Goal: Task Accomplishment & Management: Use online tool/utility

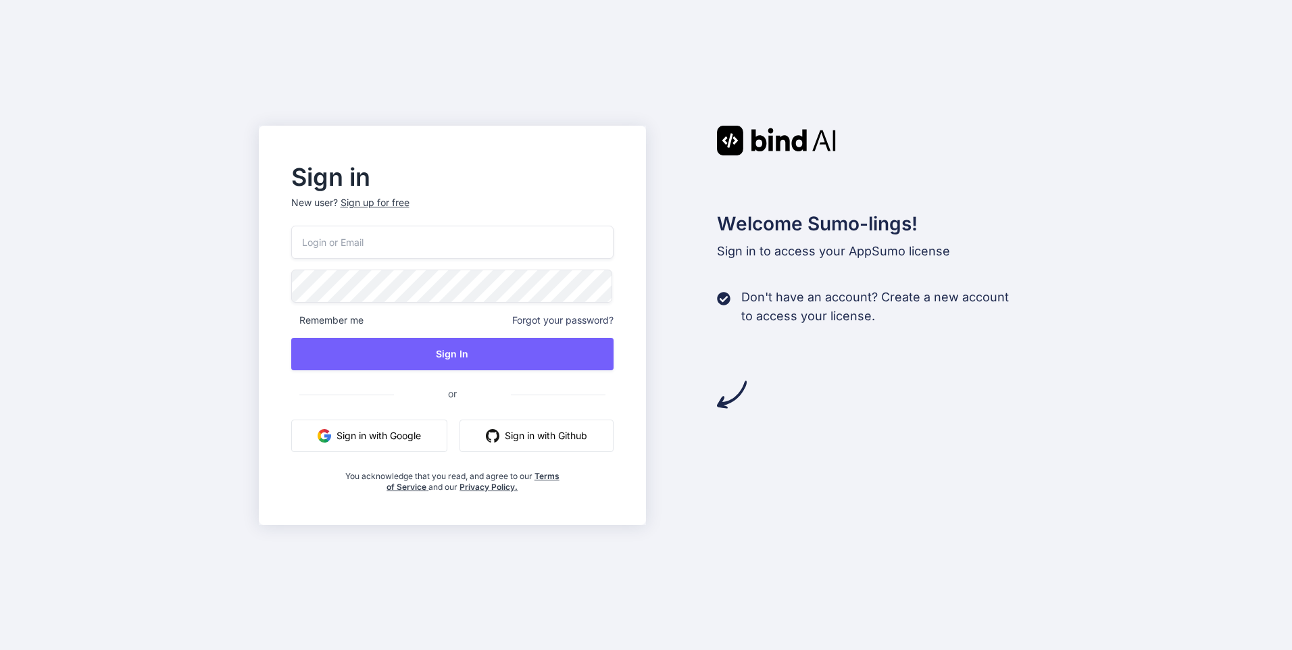
click at [368, 440] on button "Sign in with Google" at bounding box center [369, 436] width 156 height 32
click at [379, 441] on button "Sign in with Google" at bounding box center [369, 436] width 156 height 32
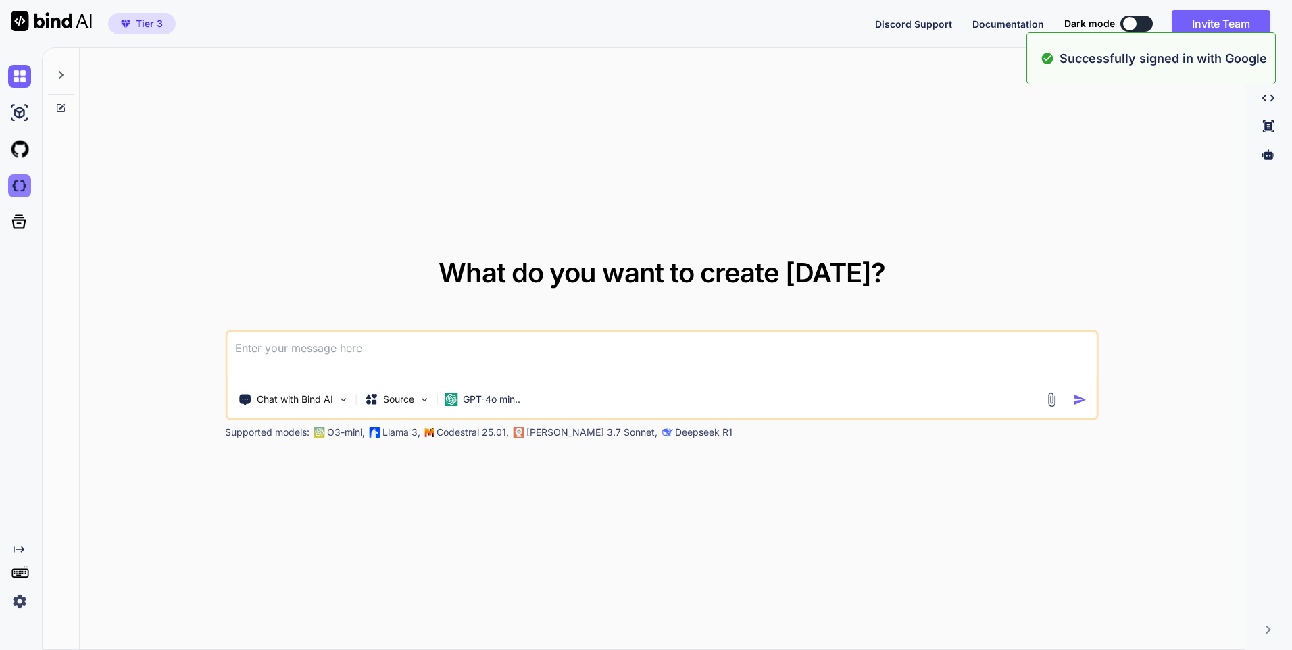
click at [26, 184] on img at bounding box center [19, 185] width 23 height 23
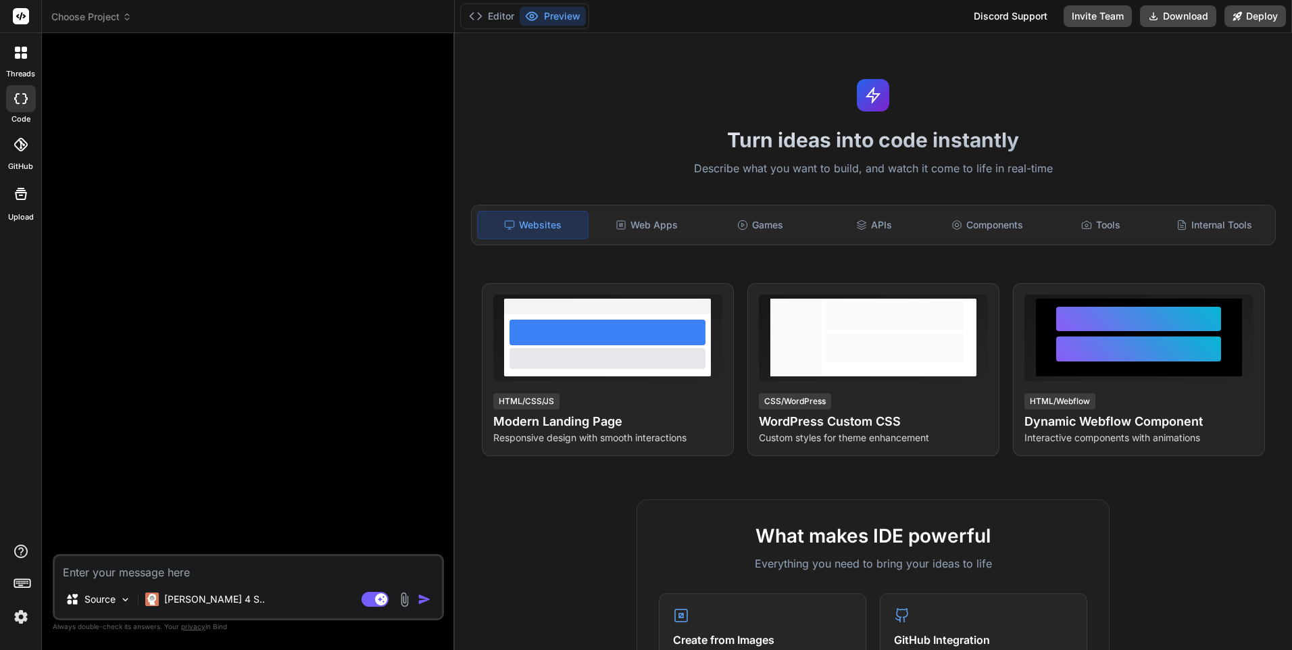
type textarea "x"
click at [114, 8] on header "Choose Project Created with Pixso." at bounding box center [248, 16] width 413 height 33
click at [123, 14] on icon at bounding box center [126, 16] width 9 height 9
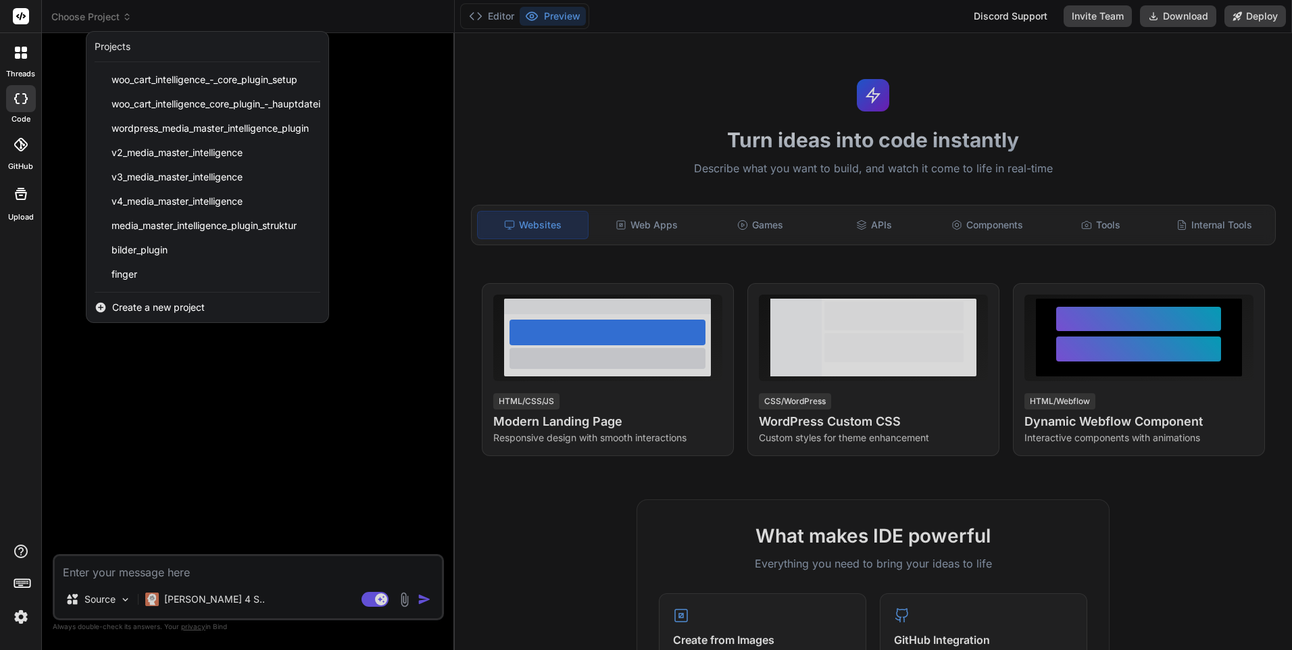
click at [123, 14] on div at bounding box center [646, 325] width 1292 height 650
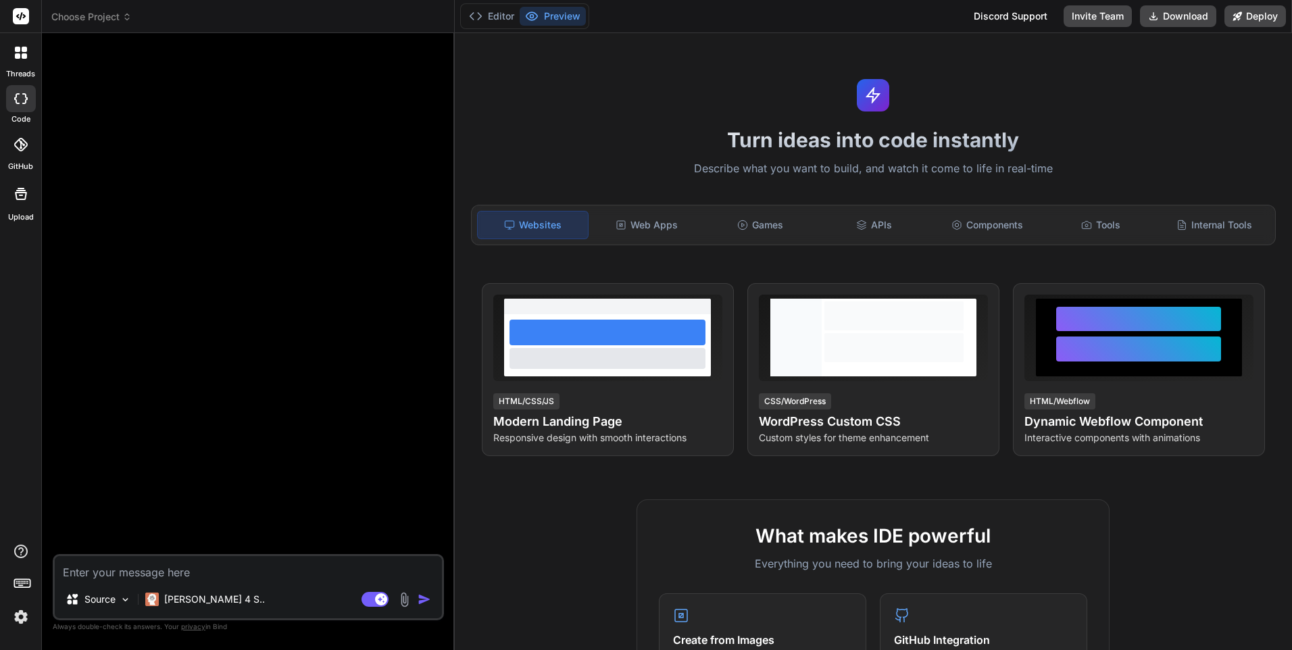
scroll to position [68, 0]
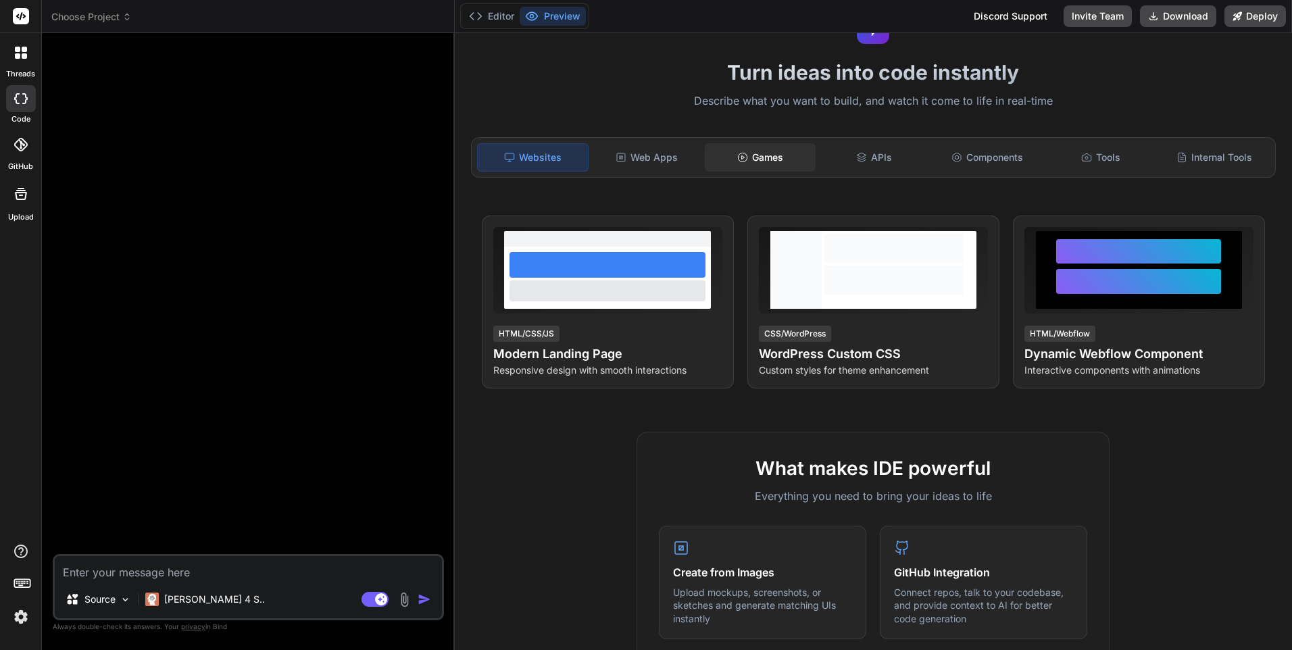
click at [774, 159] on div "Games" at bounding box center [760, 157] width 111 height 28
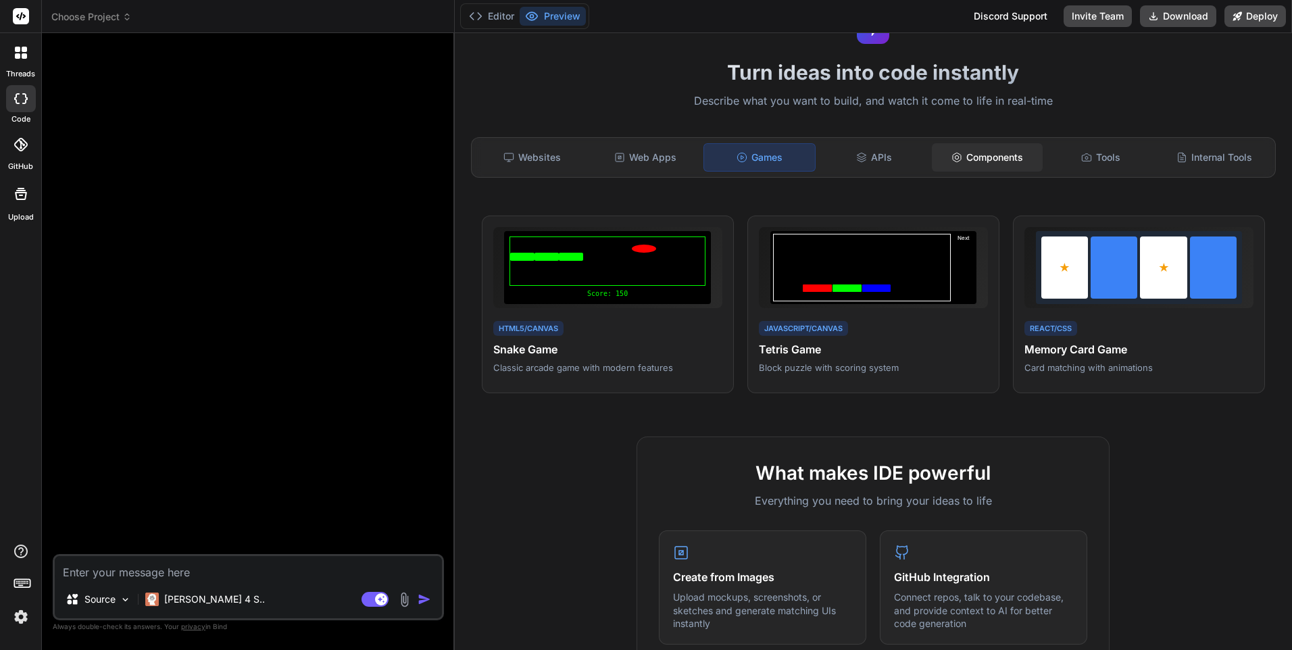
click at [989, 159] on div "Components" at bounding box center [987, 157] width 111 height 28
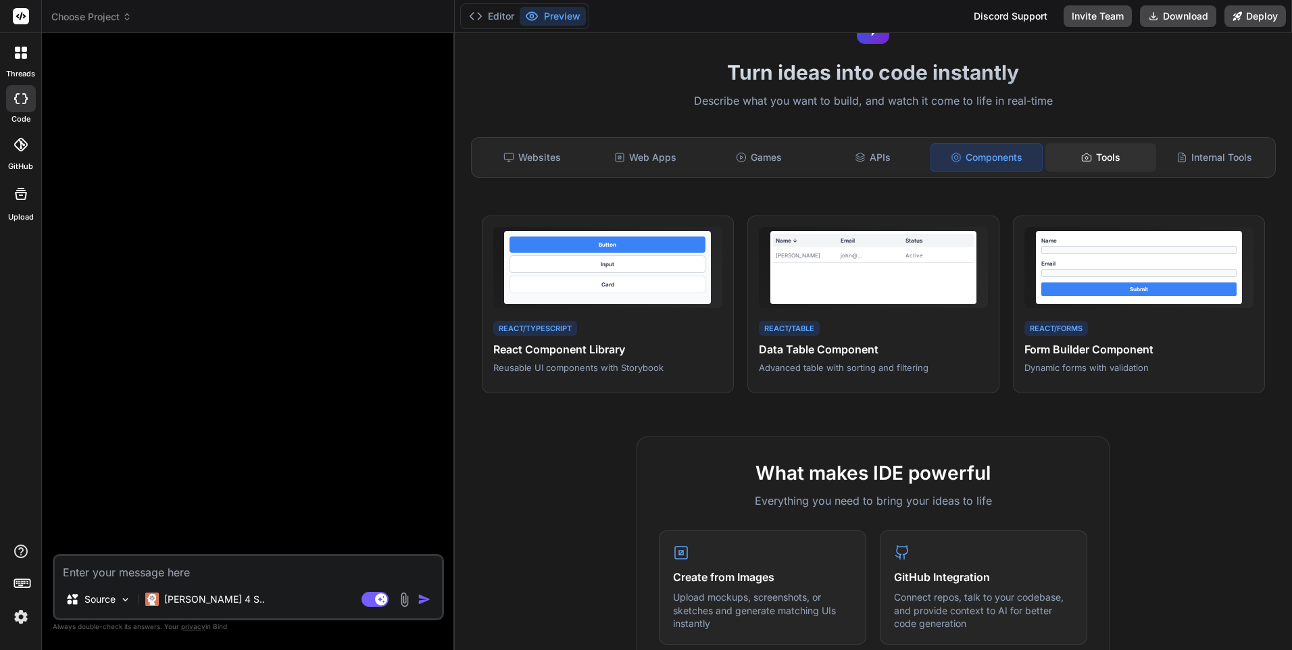
click at [1090, 163] on div "Tools" at bounding box center [1100, 157] width 111 height 28
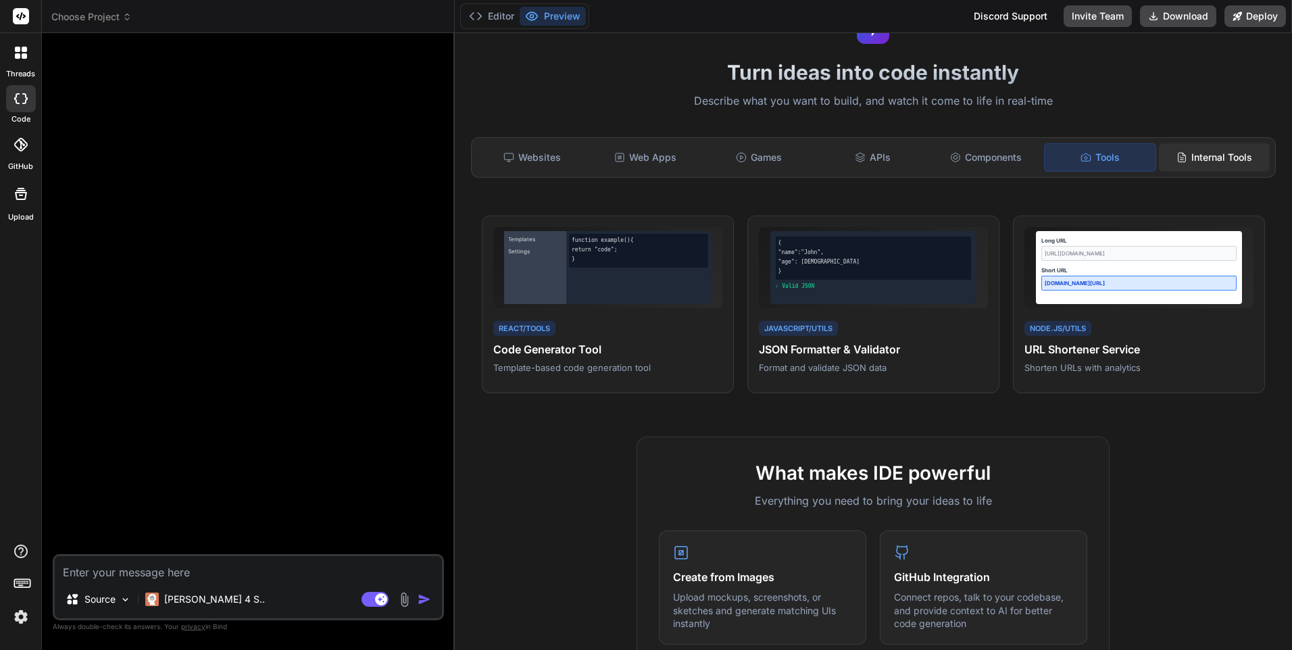
click at [1245, 159] on div "Internal Tools" at bounding box center [1214, 157] width 111 height 28
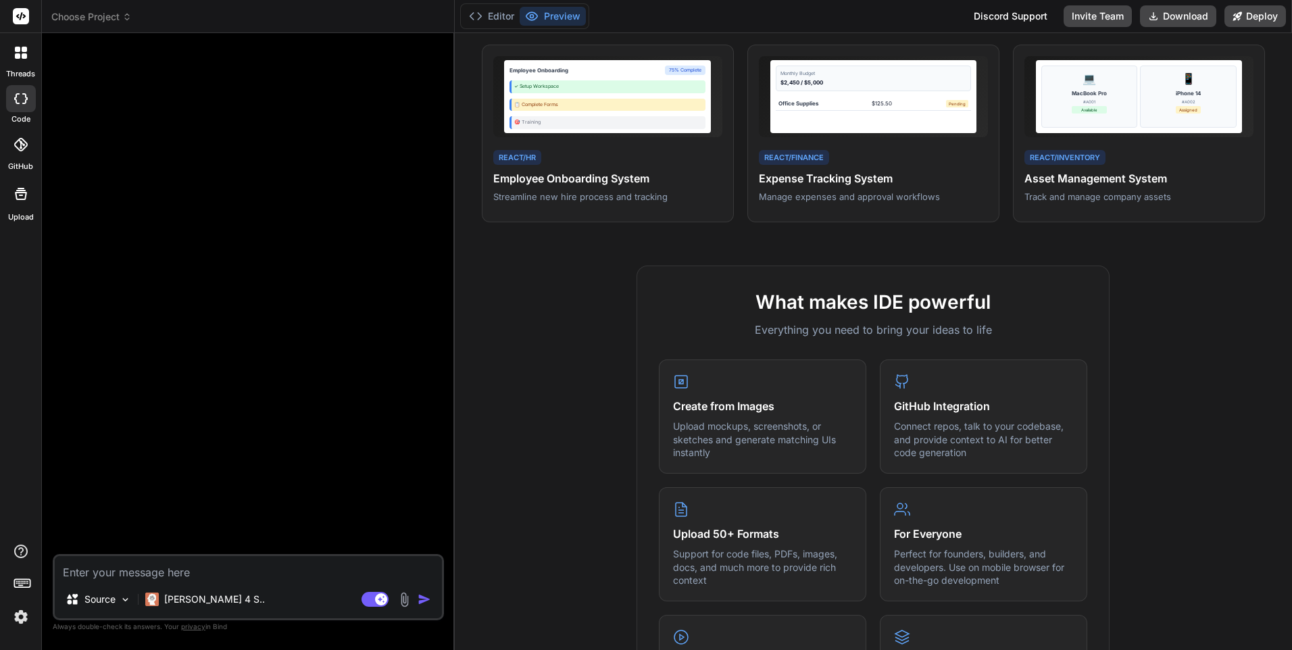
scroll to position [0, 0]
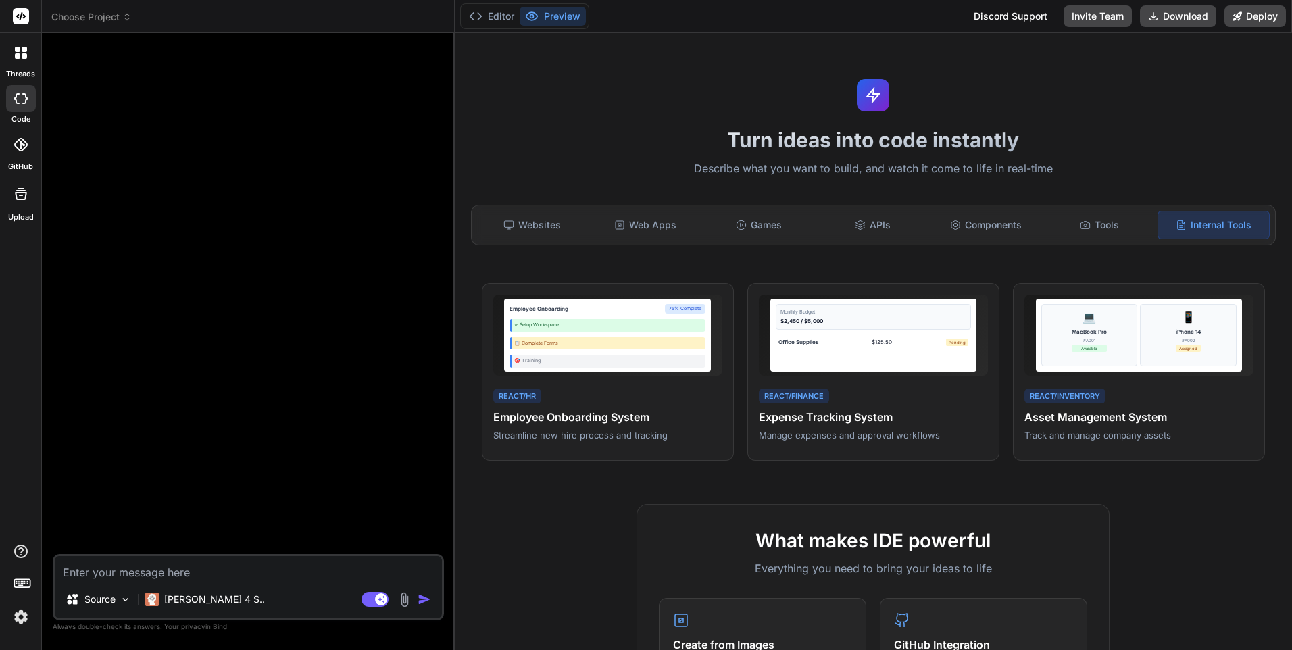
click at [127, 10] on span "Choose Project" at bounding box center [91, 17] width 80 height 14
